Goal: Information Seeking & Learning: Learn about a topic

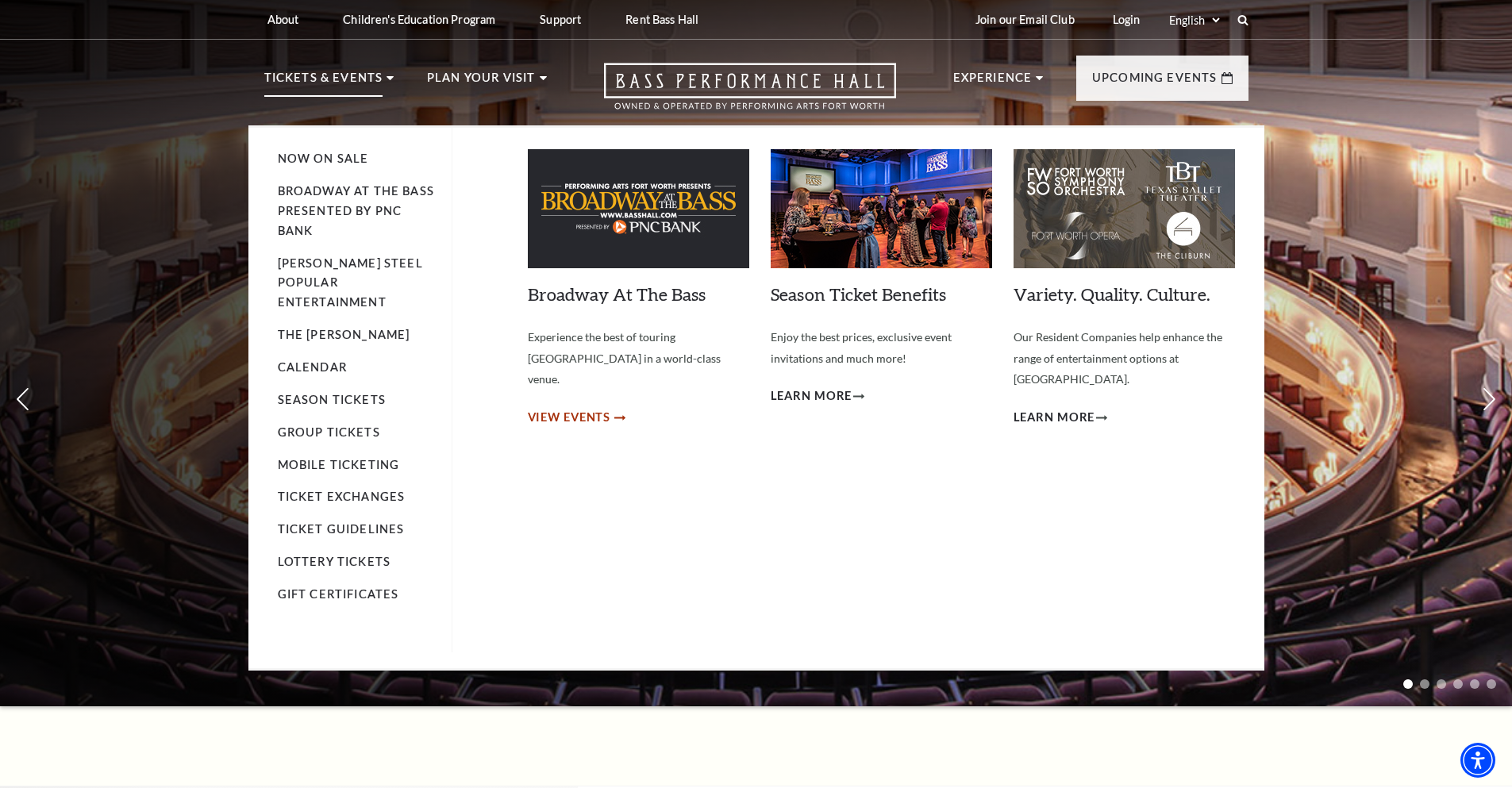
click at [581, 408] on span "View Events" at bounding box center [569, 417] width 83 height 20
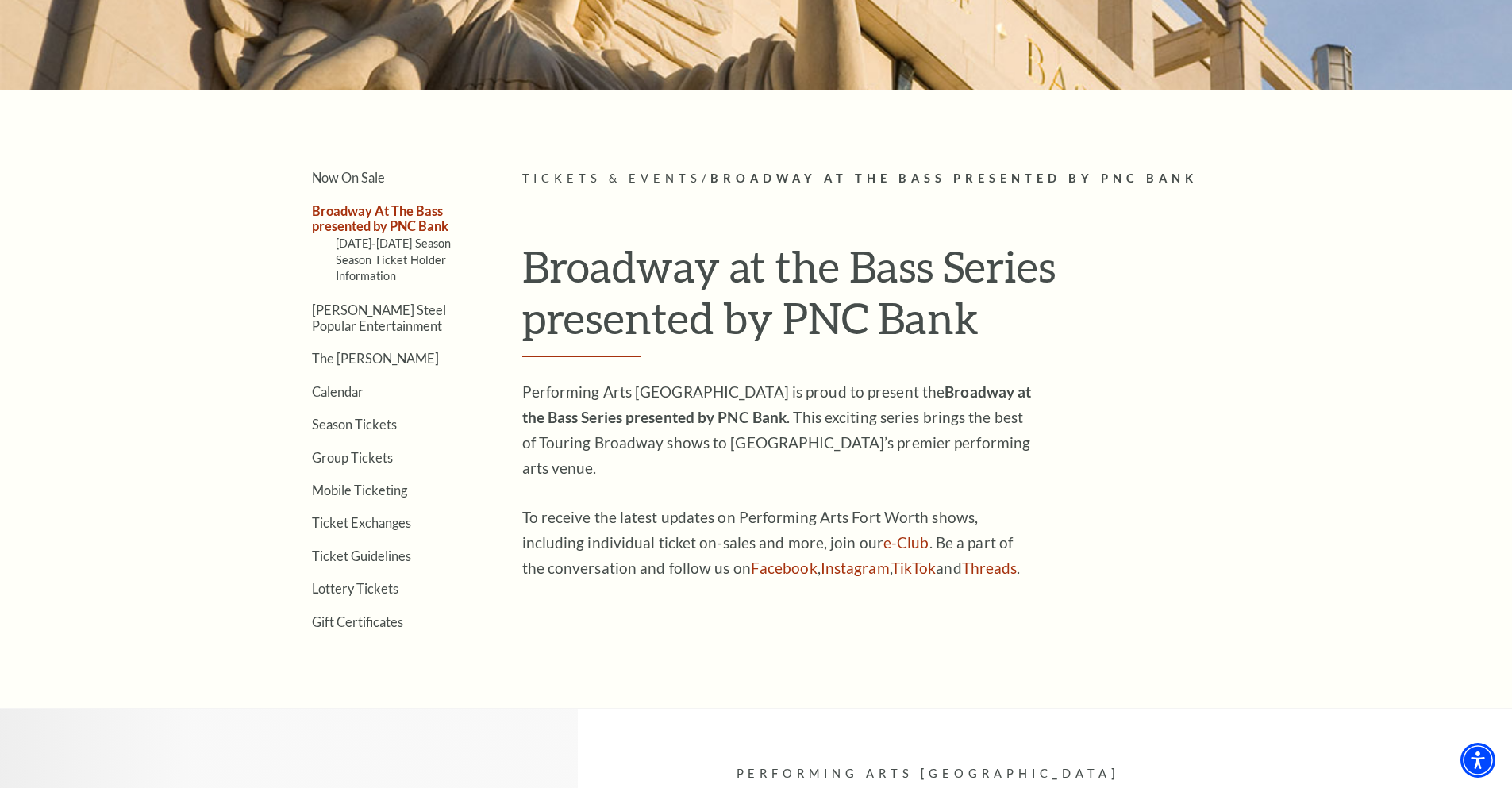
scroll to position [120, 0]
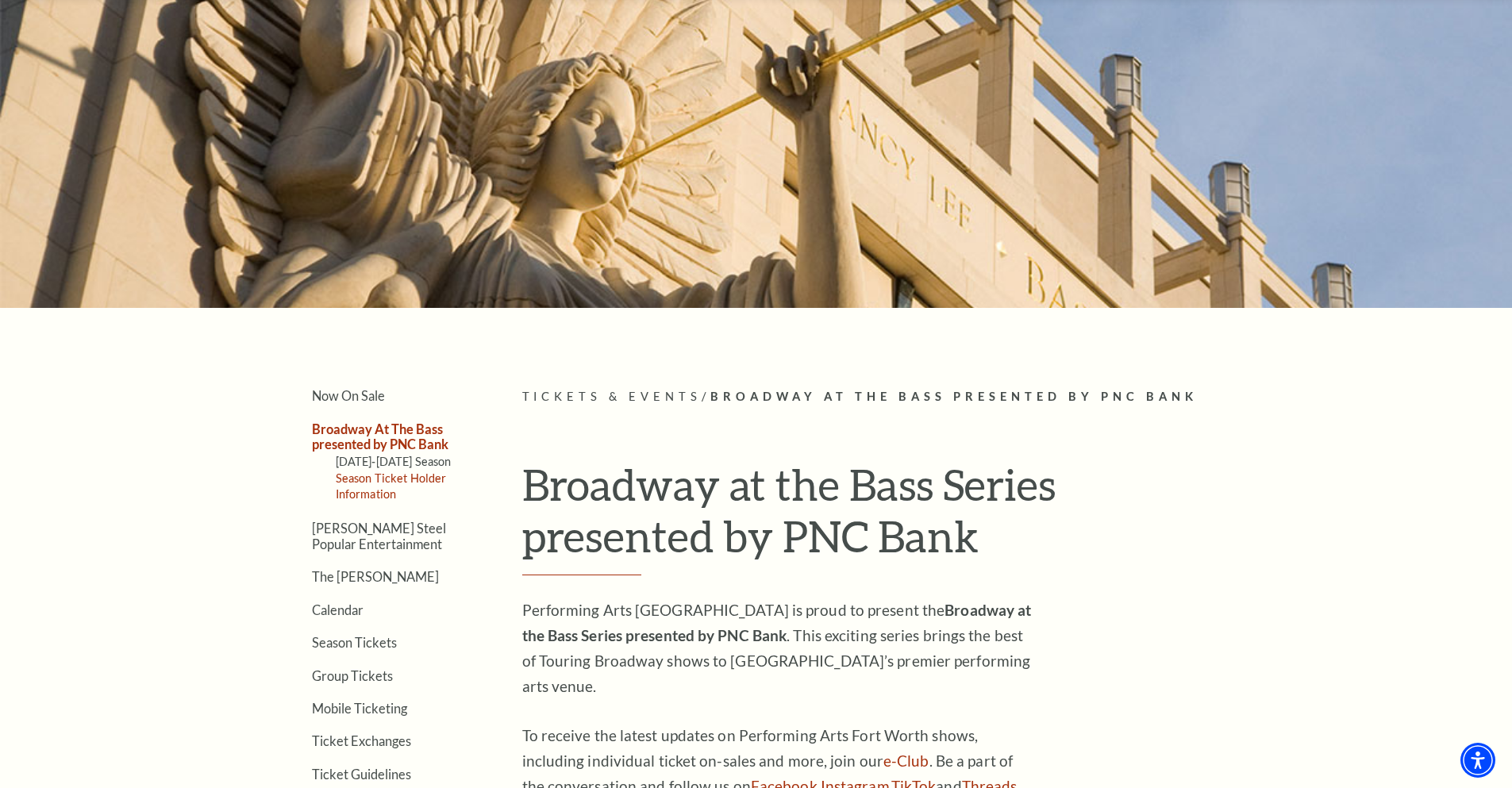
click at [388, 472] on li "Season Ticket Holder Information" at bounding box center [405, 486] width 139 height 34
click at [393, 460] on link "[DATE]-[DATE] Season" at bounding box center [393, 461] width 116 height 14
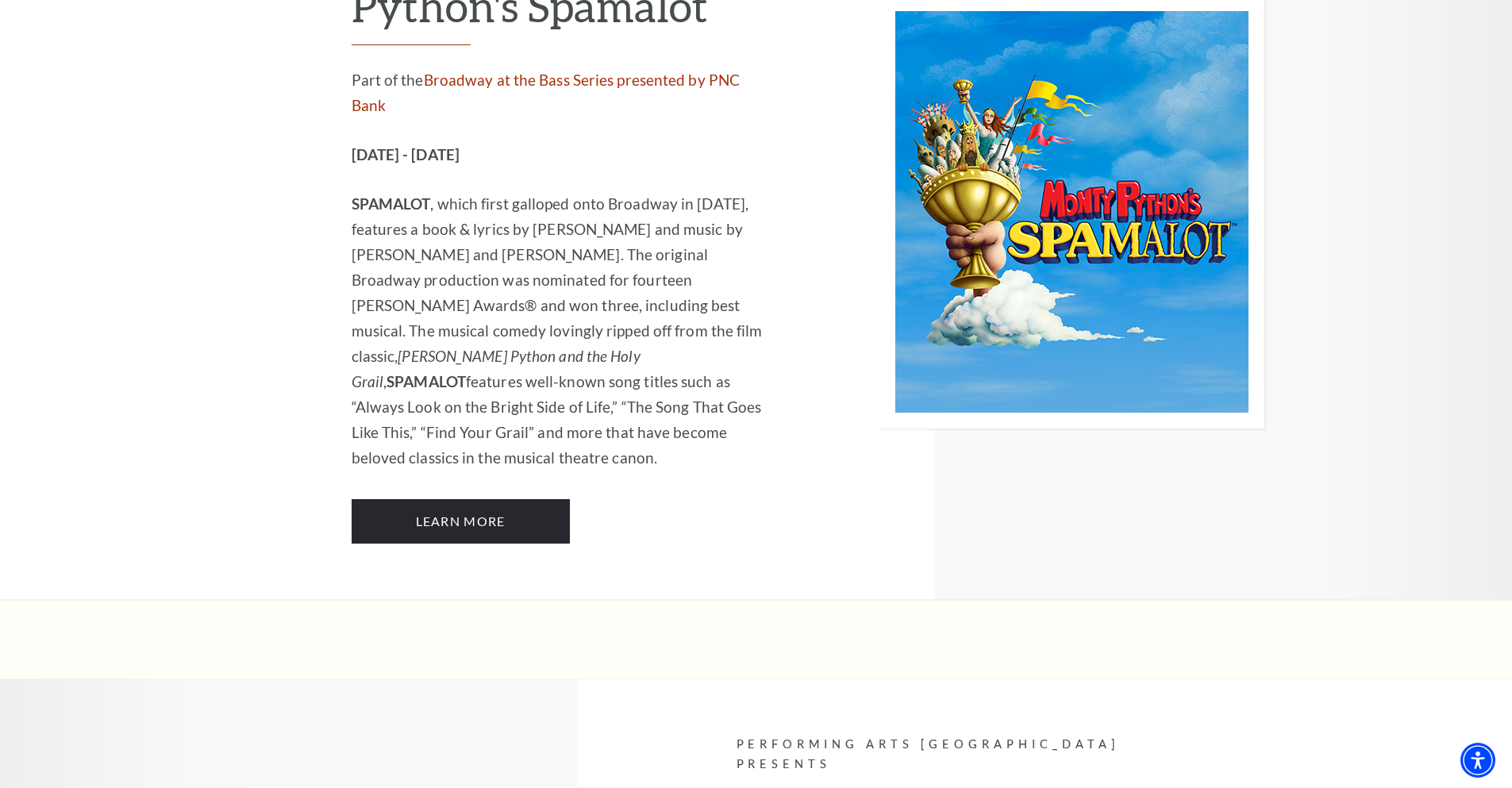
scroll to position [8675, 0]
